Goal: Entertainment & Leisure: Consume media (video, audio)

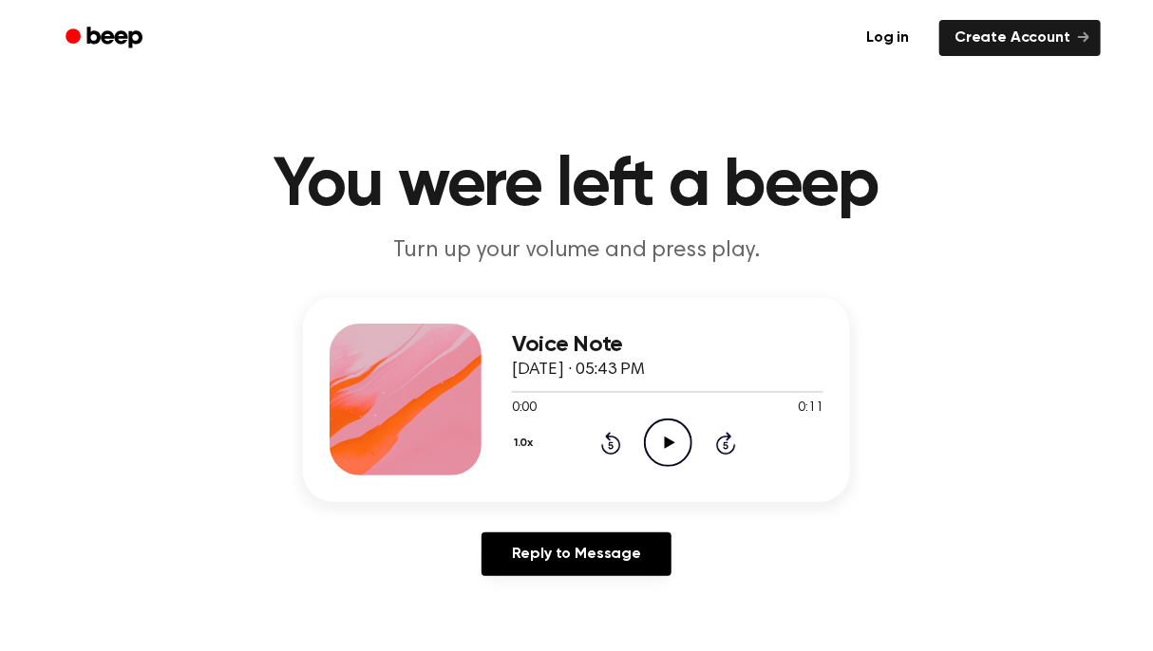
click at [661, 438] on icon "Play Audio" at bounding box center [668, 443] width 48 height 48
click at [673, 430] on icon "Play Audio" at bounding box center [668, 443] width 48 height 48
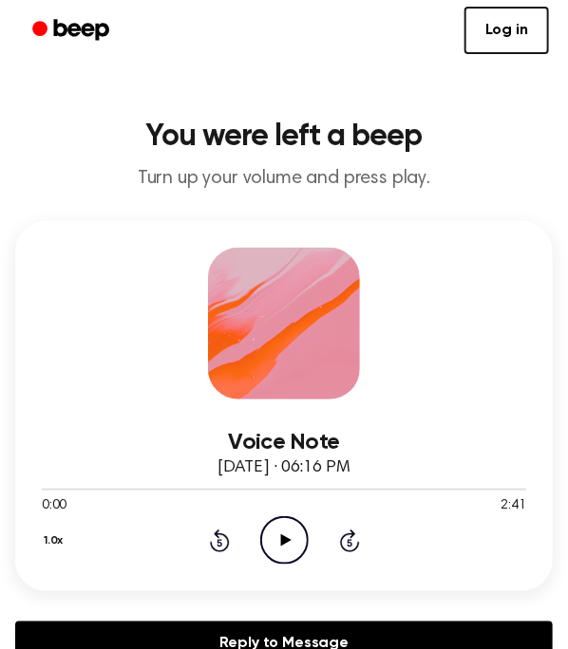
drag, startPoint x: 285, startPoint y: 533, endPoint x: 304, endPoint y: 510, distance: 29.7
click at [286, 533] on icon "Play Audio" at bounding box center [284, 541] width 48 height 48
